Goal: Information Seeking & Learning: Learn about a topic

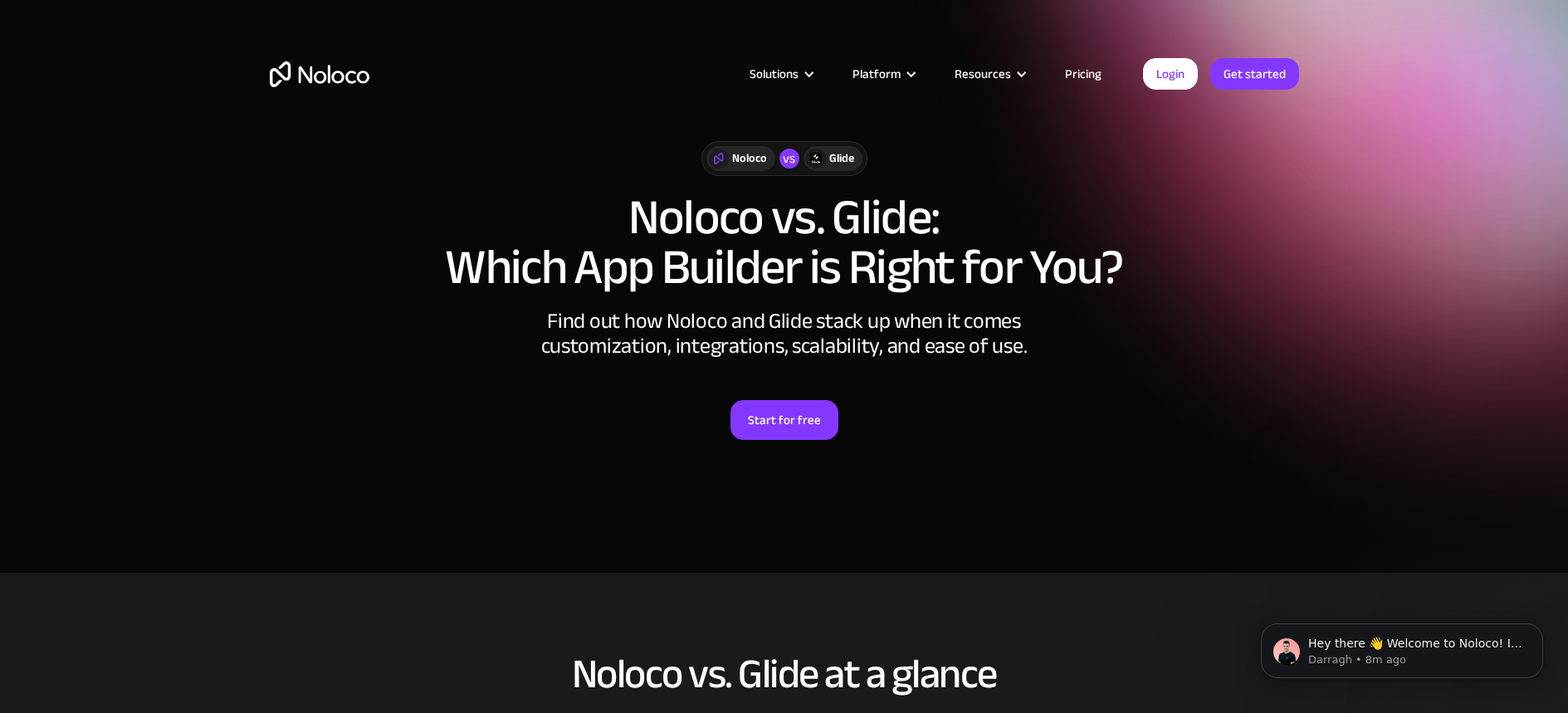
click at [327, 72] on img "home" at bounding box center [320, 74] width 99 height 25
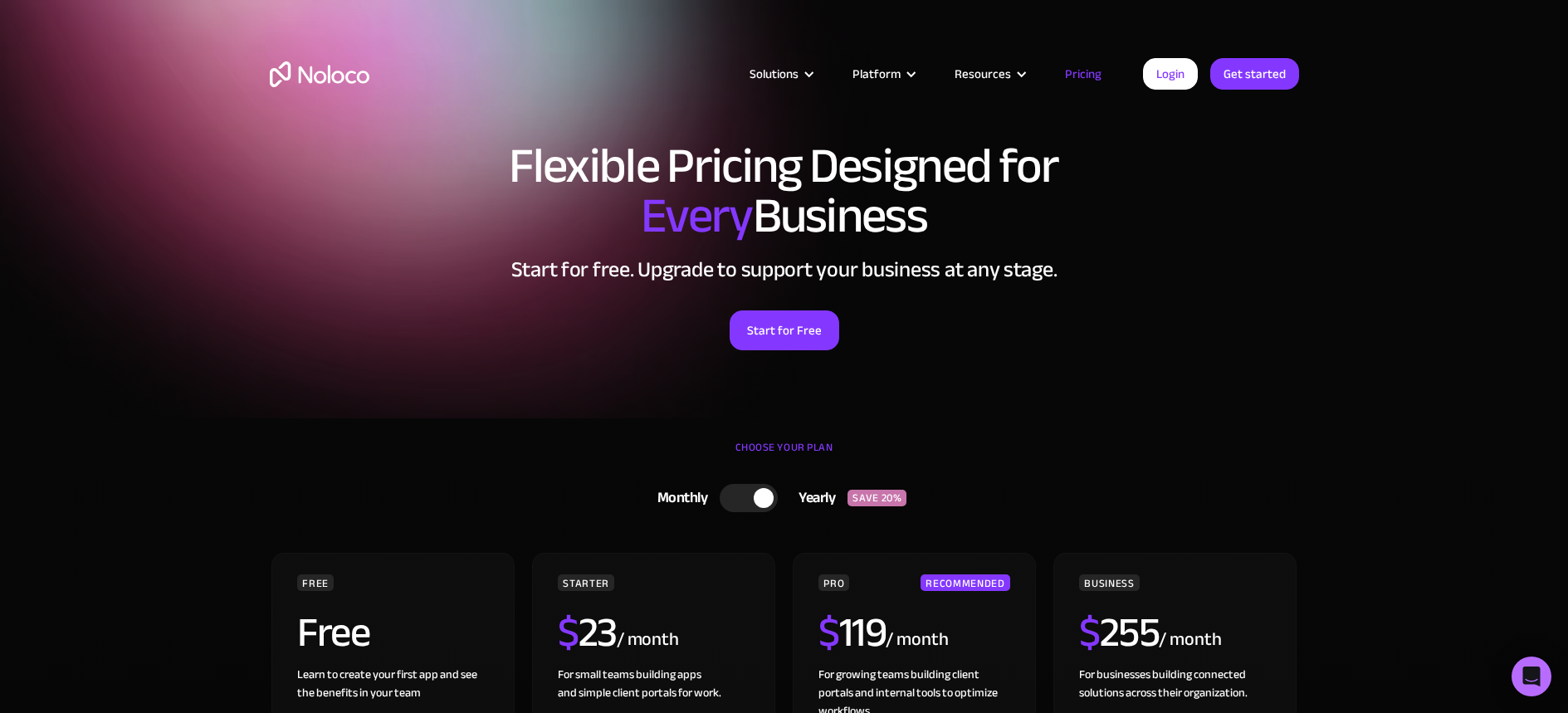
click at [336, 68] on img "home" at bounding box center [320, 74] width 99 height 25
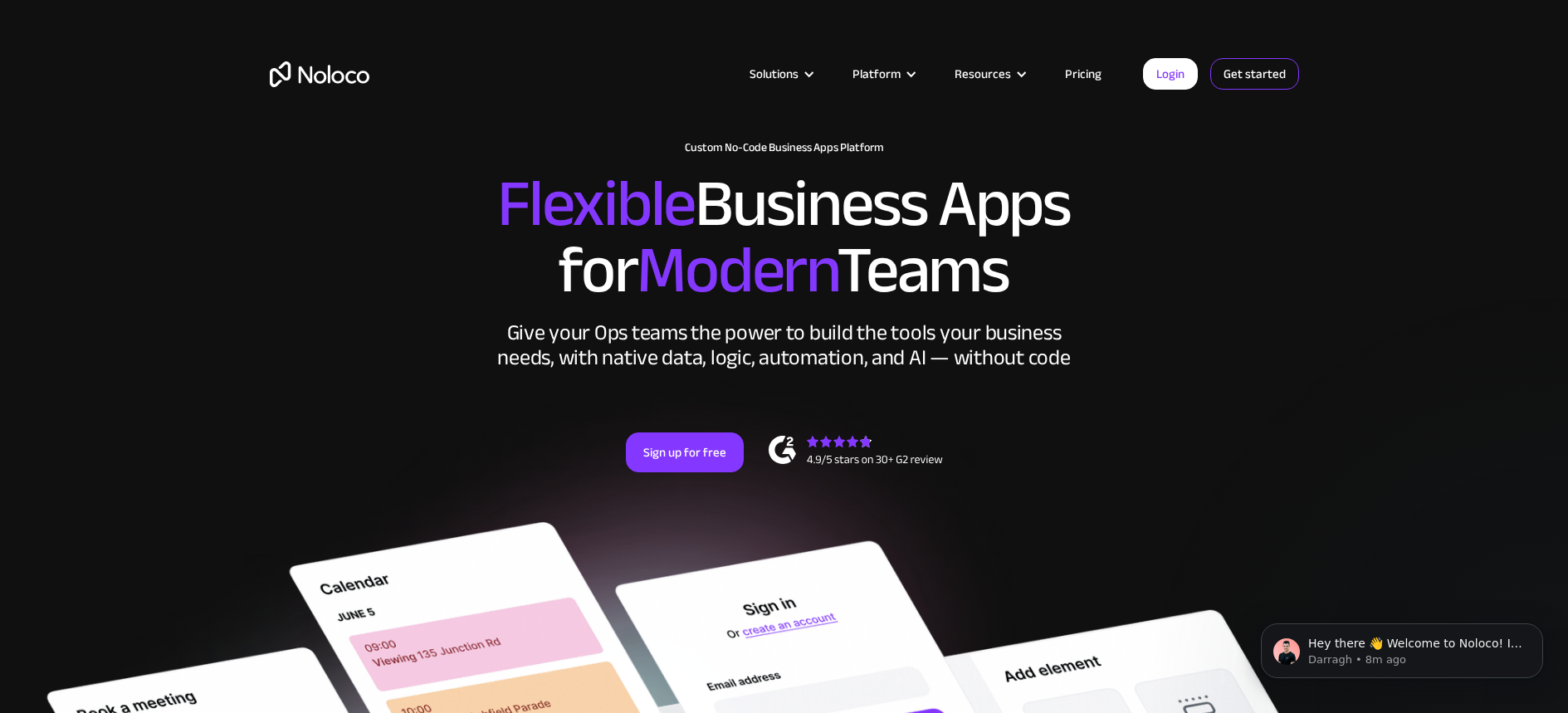
click at [0, 0] on link "Get started" at bounding box center [0, 0] width 0 height 0
click at [582, 192] on span "Flexible" at bounding box center [596, 204] width 198 height 124
click at [1080, 74] on link "Pricing" at bounding box center [1083, 73] width 78 height 22
